Goal: Check status: Check status

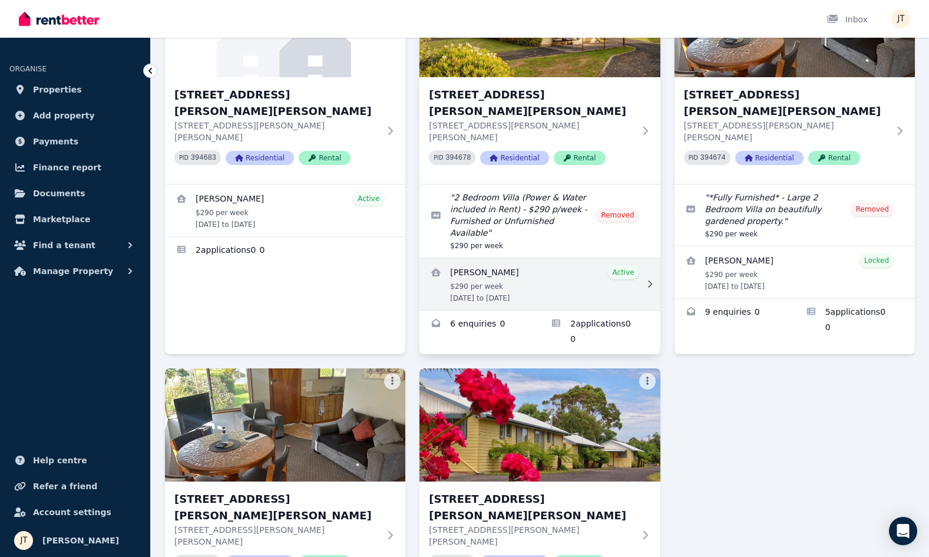
scroll to position [494, 0]
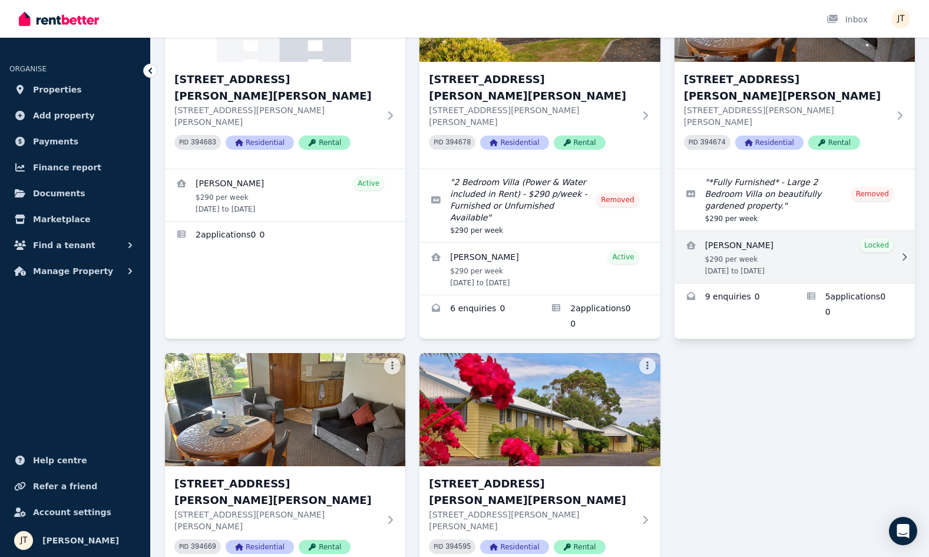
click at [767, 231] on link "View details for Deborah Purdon" at bounding box center [795, 257] width 240 height 52
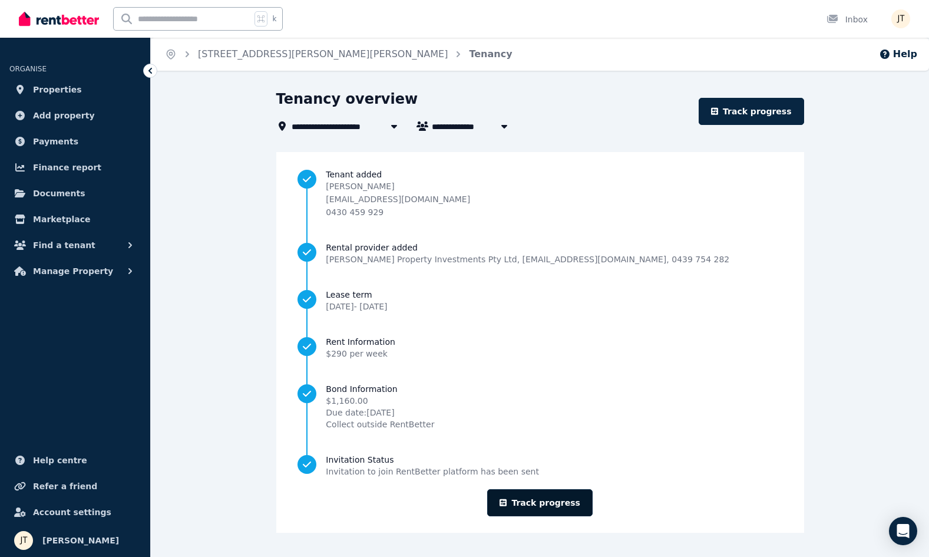
click at [539, 504] on link "Track progress" at bounding box center [539, 502] width 105 height 27
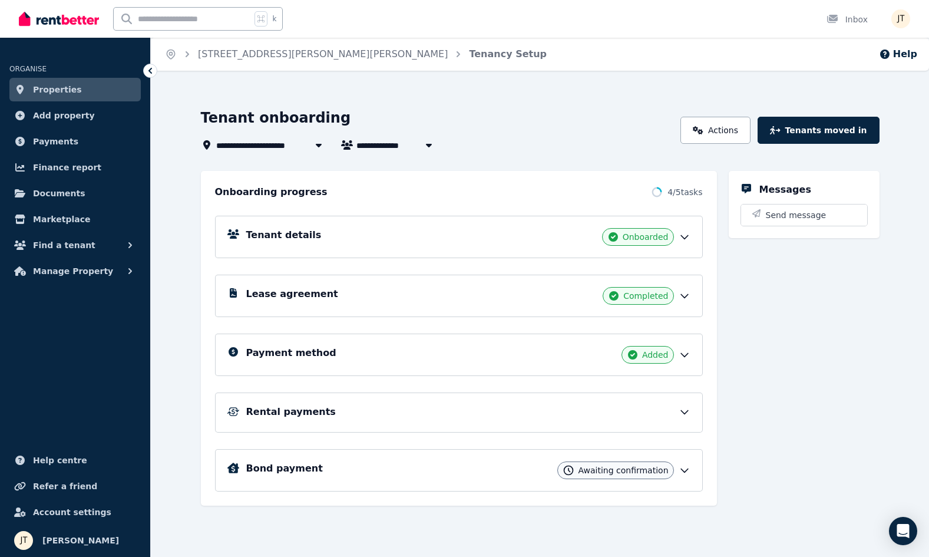
click at [343, 238] on div "Tenant details Onboarded" at bounding box center [468, 237] width 444 height 18
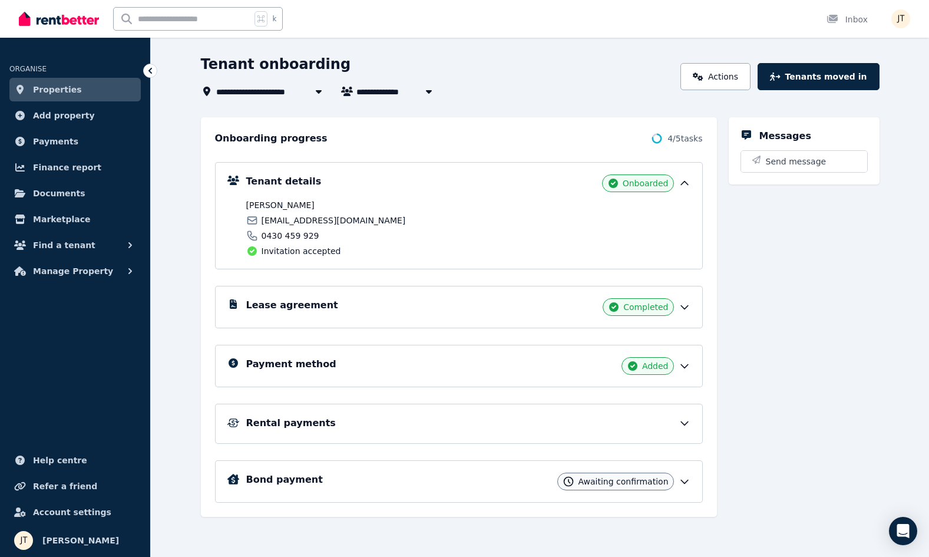
scroll to position [54, 0]
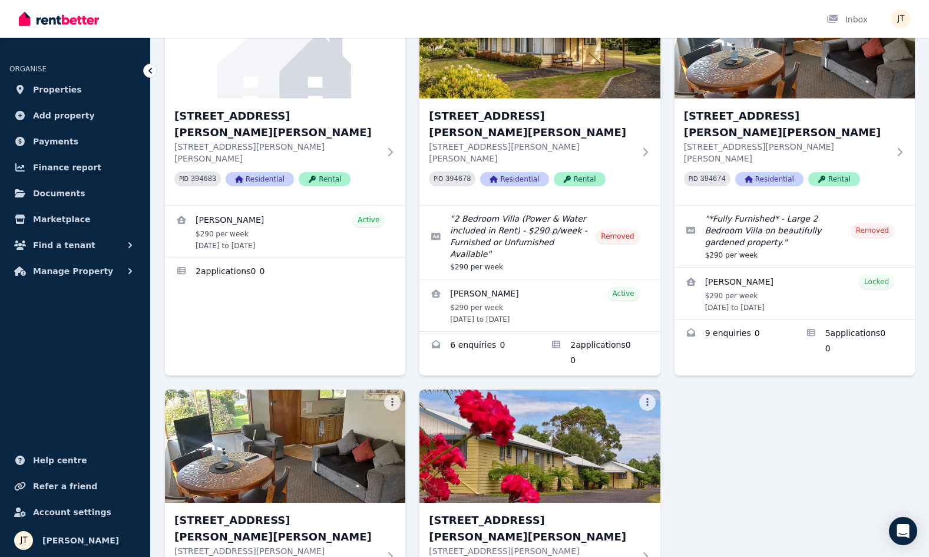
scroll to position [488, 0]
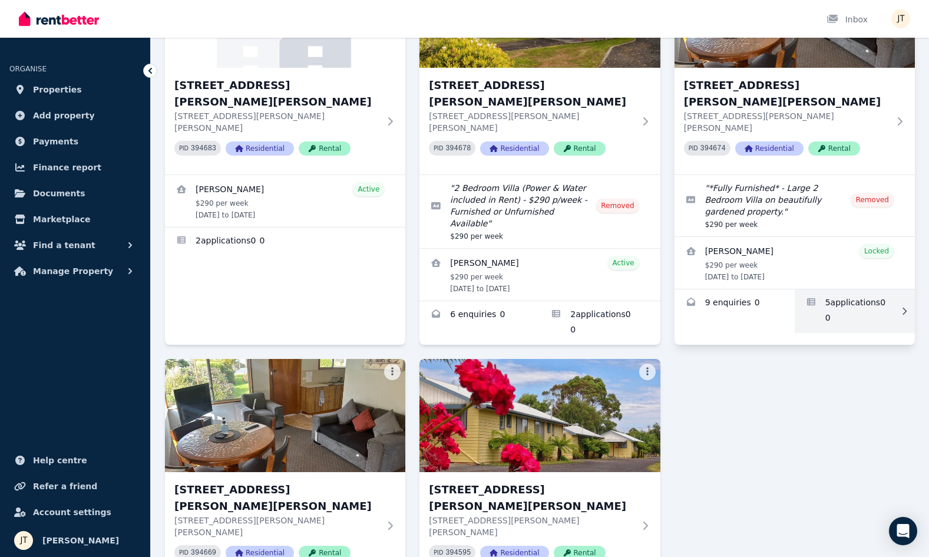
click at [872, 289] on link "Applications for 6/21 Andrew St, Strahan" at bounding box center [855, 311] width 120 height 44
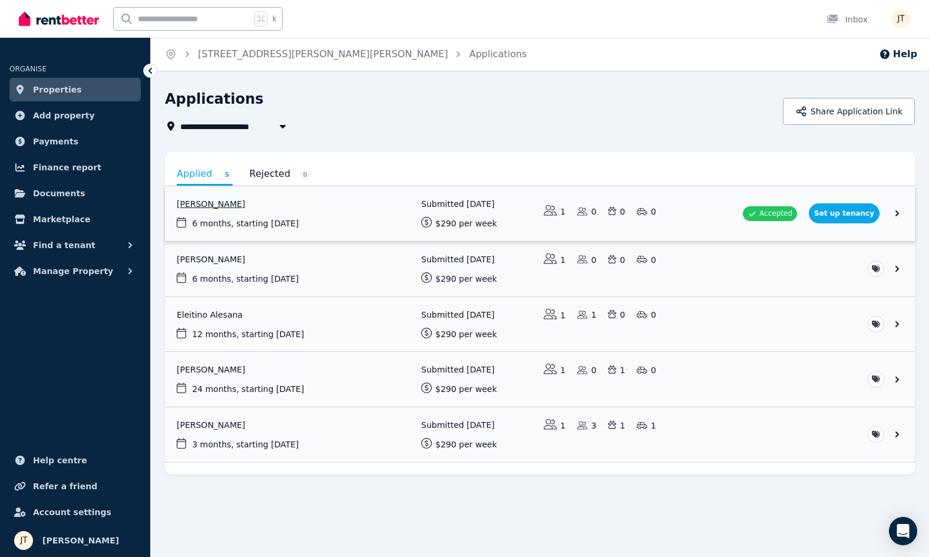
click at [253, 202] on link "View application: Deborah Purdon" at bounding box center [540, 213] width 750 height 55
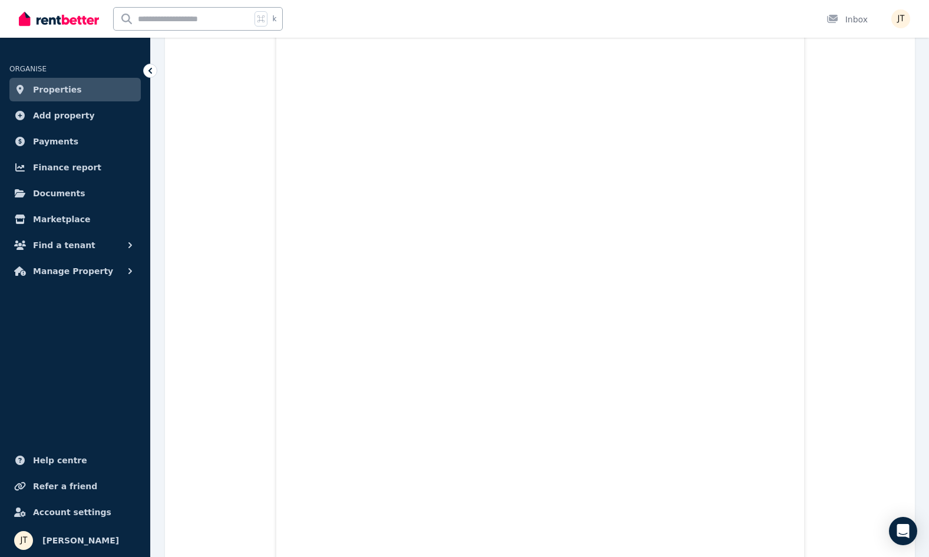
scroll to position [987, 0]
